Goal: Check status: Check status

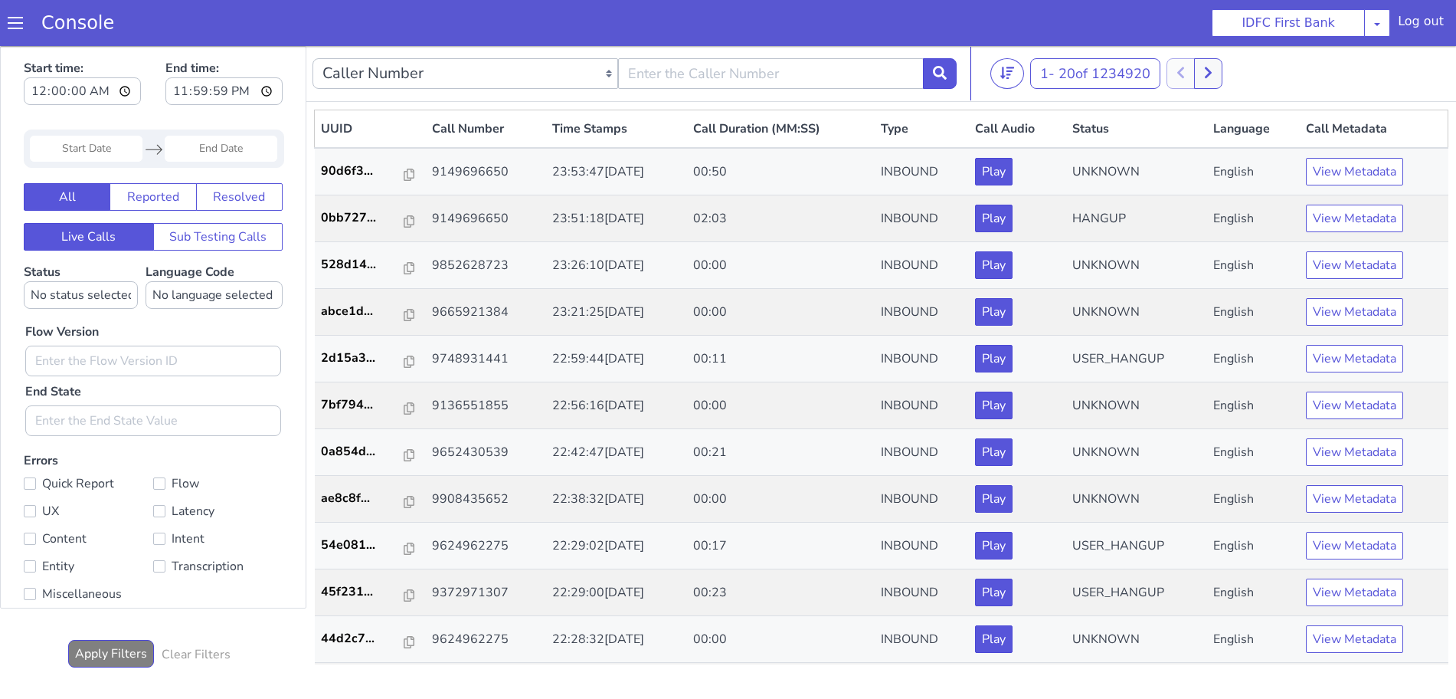
click at [80, 146] on input "Start Date" at bounding box center [86, 149] width 113 height 26
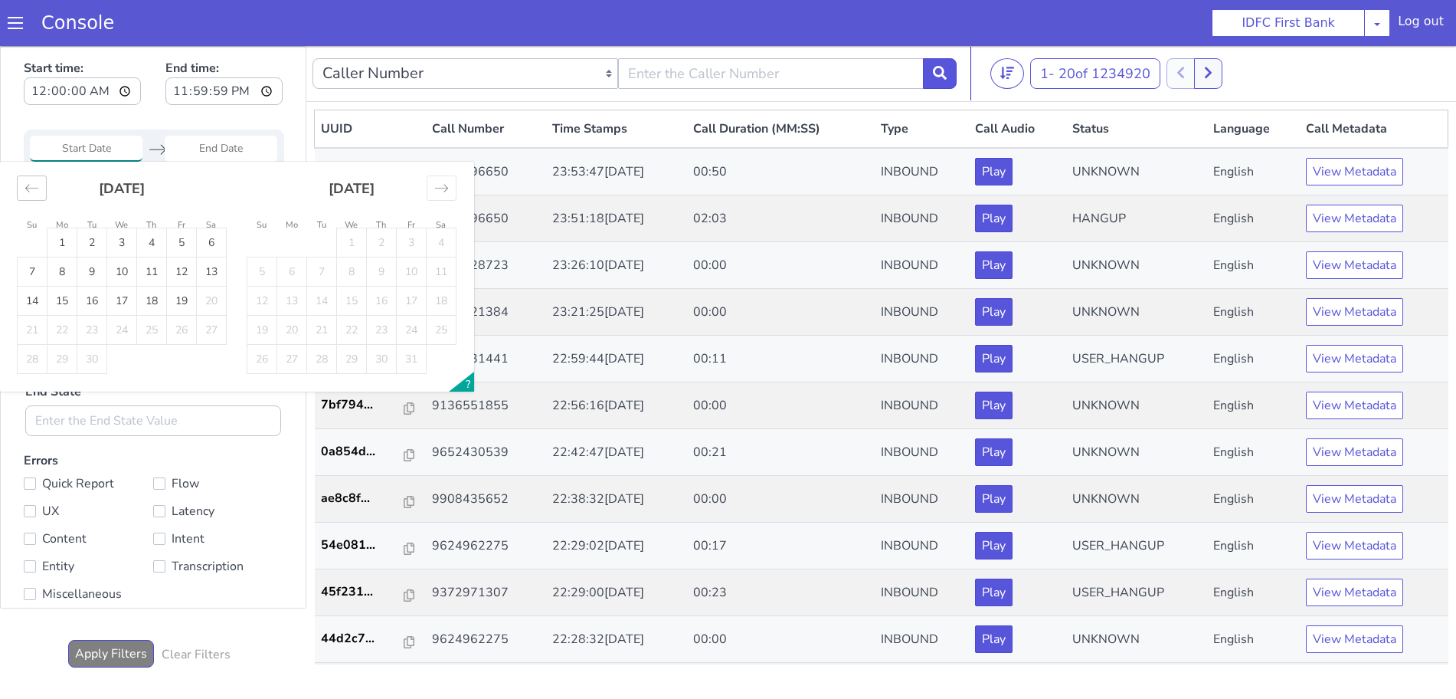
click at [24, 188] on div "Move backward to switch to the previous month." at bounding box center [32, 187] width 30 height 25
click at [31, 184] on icon "Move backward to switch to the previous month." at bounding box center [32, 188] width 15 height 15
click at [88, 238] on td "1" at bounding box center [92, 242] width 30 height 29
type input "[DATE]"
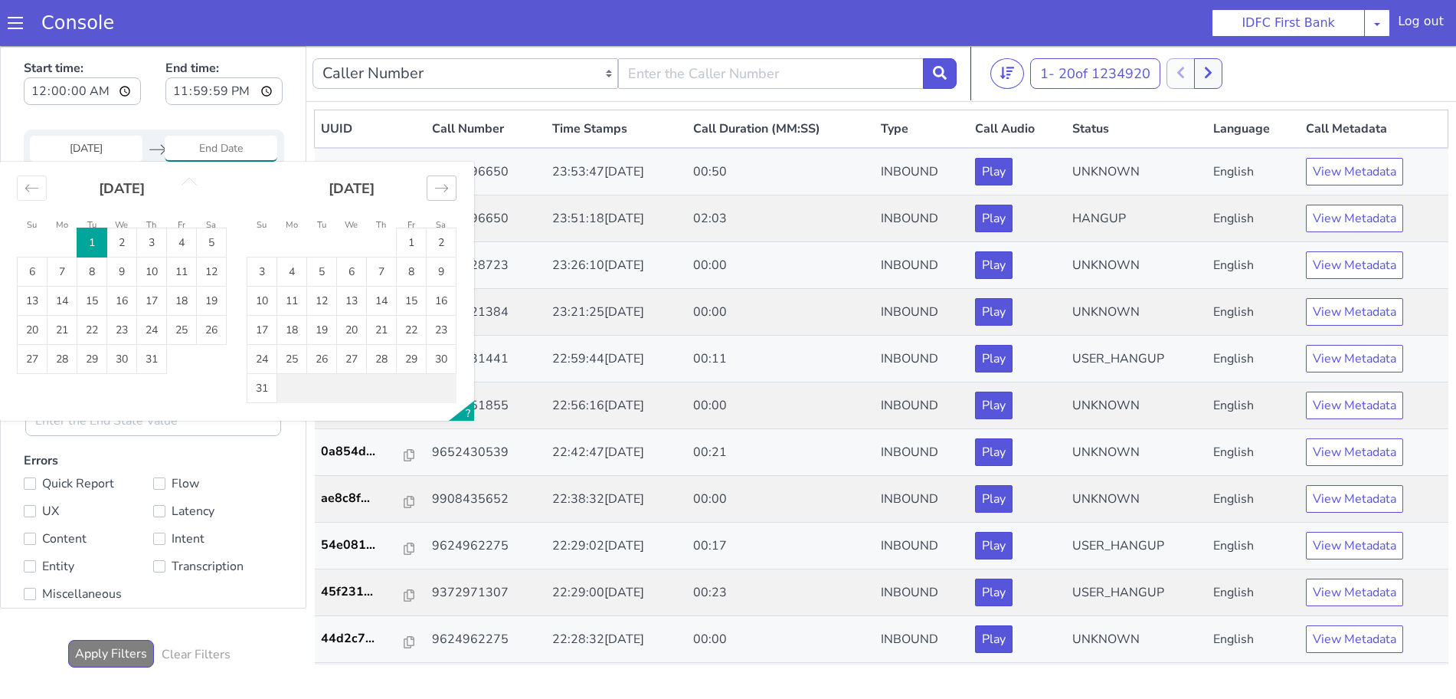
click at [441, 190] on icon "Move forward to switch to the next month." at bounding box center [441, 188] width 15 height 15
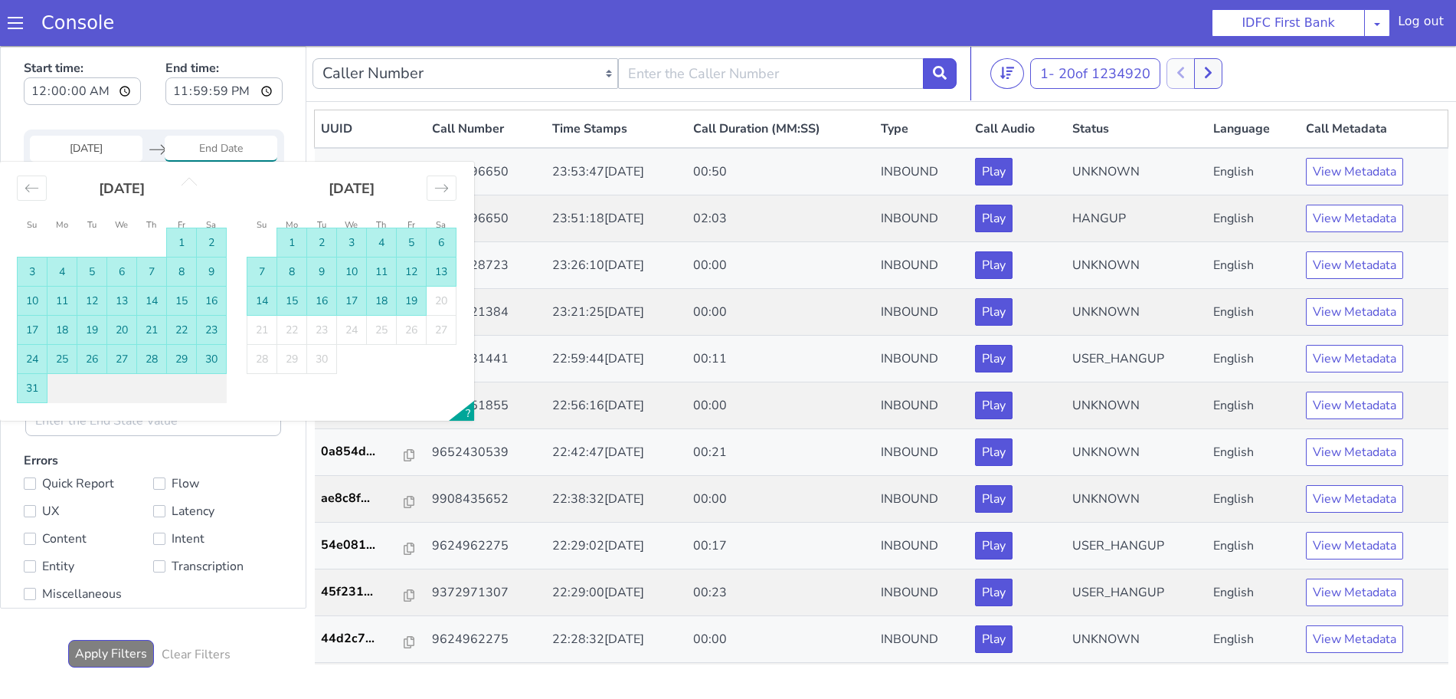
click at [405, 303] on td "19" at bounding box center [412, 301] width 30 height 29
type input "[DATE]"
click at [405, 303] on div "Caller Number Call UUID Custom Parameter 1 - 20 of 1234920 [PHONE_NUMBER] UUID …" at bounding box center [881, 364] width 1150 height 636
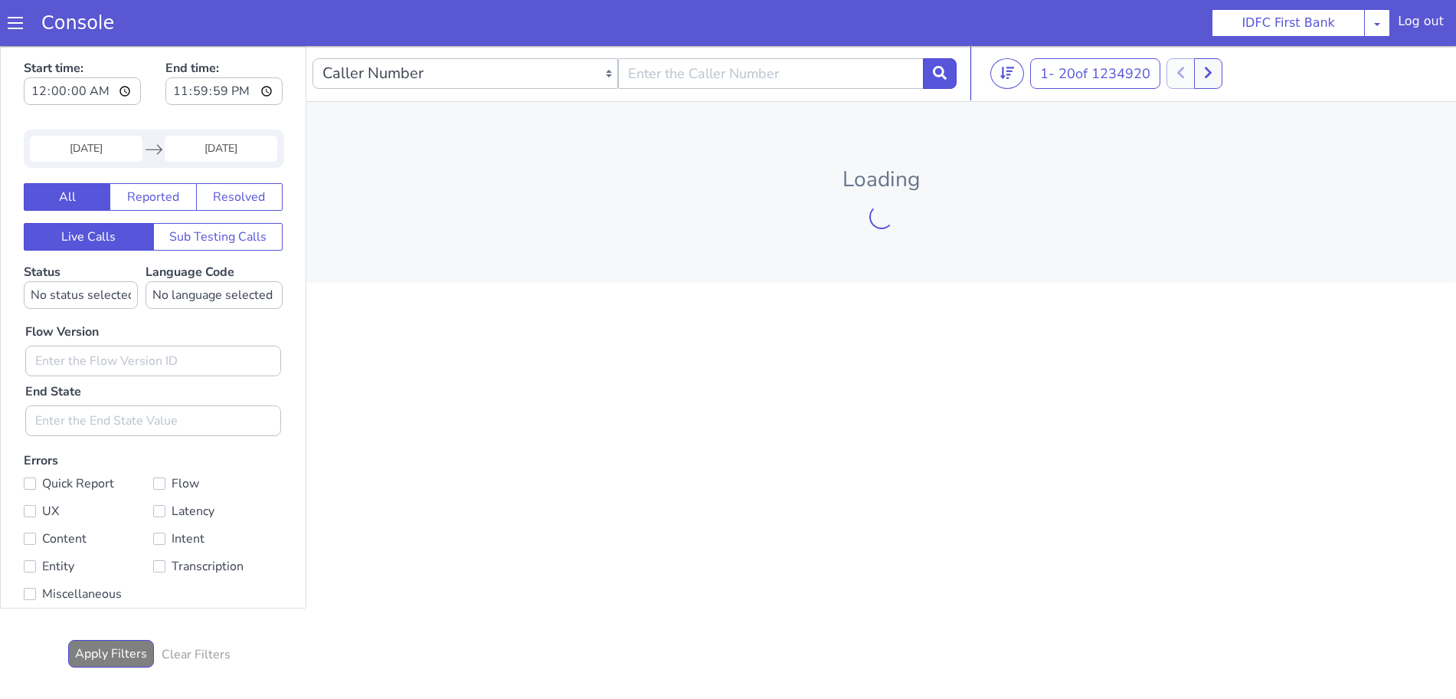
drag, startPoint x: 779, startPoint y: 92, endPoint x: 775, endPoint y: 77, distance: 15.1
click at [778, 90] on div "Caller Number Call UUID Custom Parameter" at bounding box center [635, 73] width 644 height 43
click at [775, 77] on input "text" at bounding box center [771, 73] width 306 height 31
paste input "8848253174"
type input "8848253174"
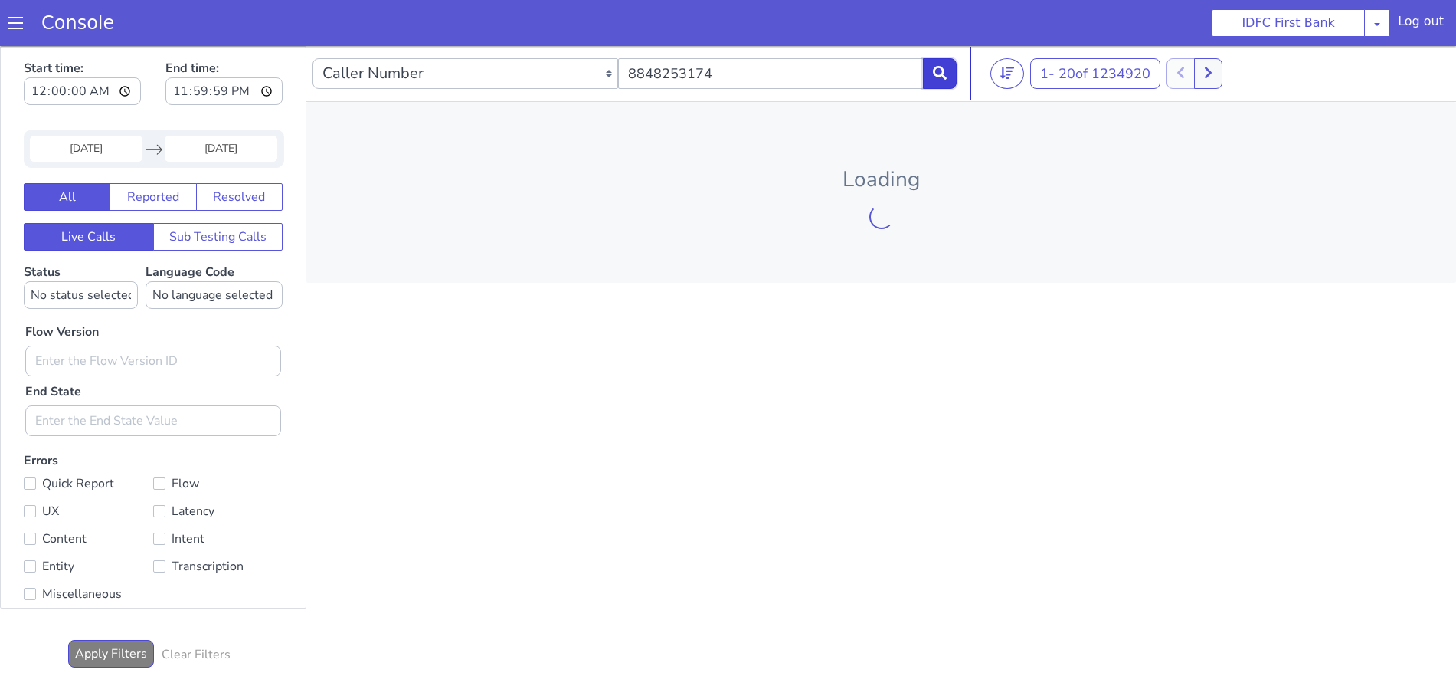
click at [934, 74] on icon at bounding box center [940, 73] width 14 height 14
click at [932, 65] on button at bounding box center [940, 73] width 34 height 31
click at [951, 65] on button at bounding box center [940, 73] width 34 height 31
click at [934, 80] on button at bounding box center [940, 73] width 34 height 31
click at [931, 71] on button at bounding box center [940, 73] width 34 height 31
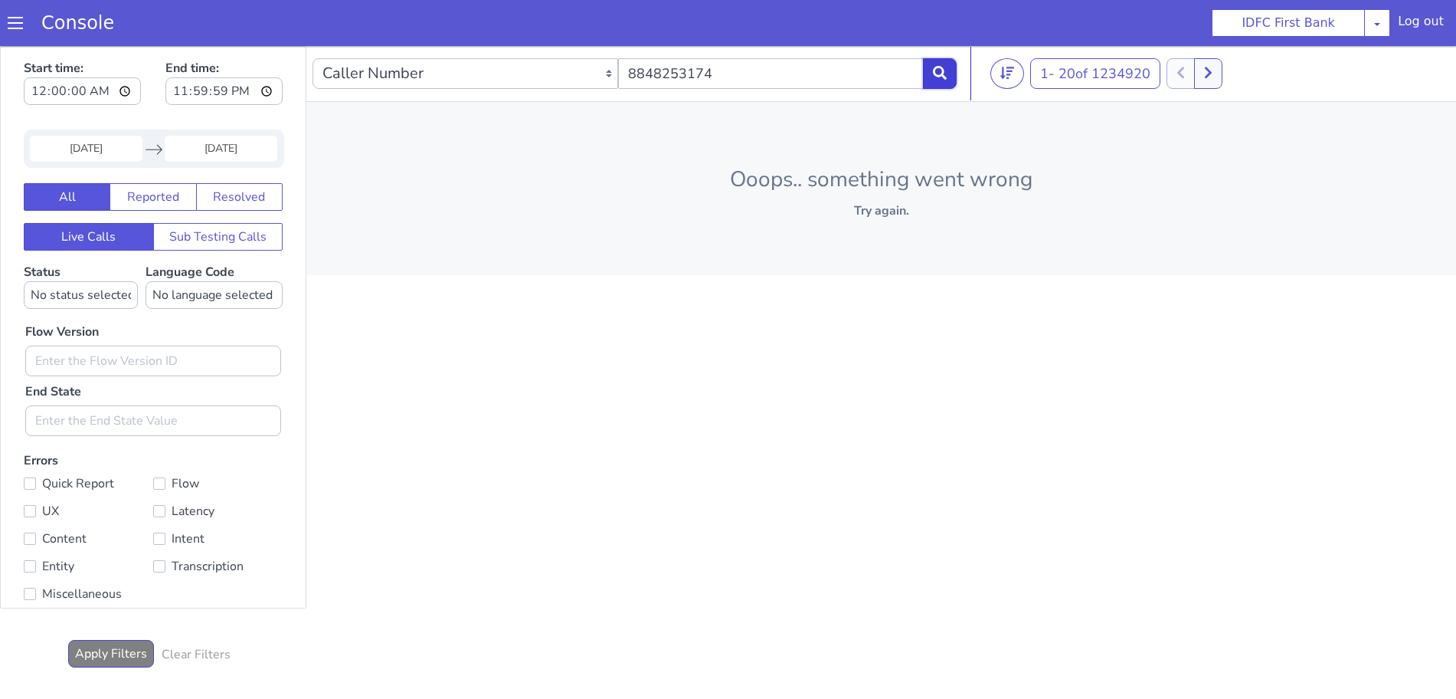
click at [939, 67] on icon at bounding box center [940, 73] width 14 height 14
